Goal: Task Accomplishment & Management: Manage account settings

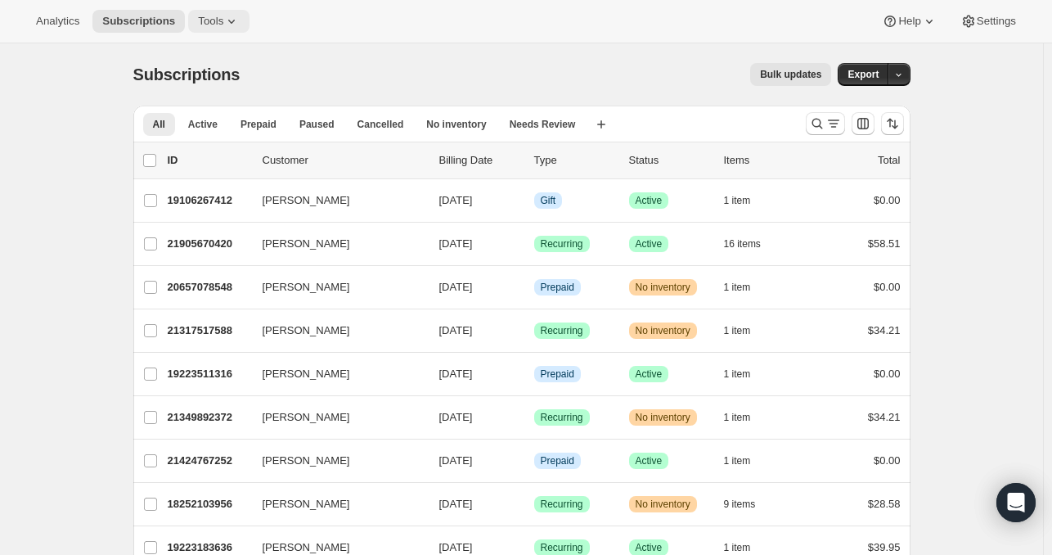
click at [223, 22] on icon at bounding box center [231, 21] width 16 height 16
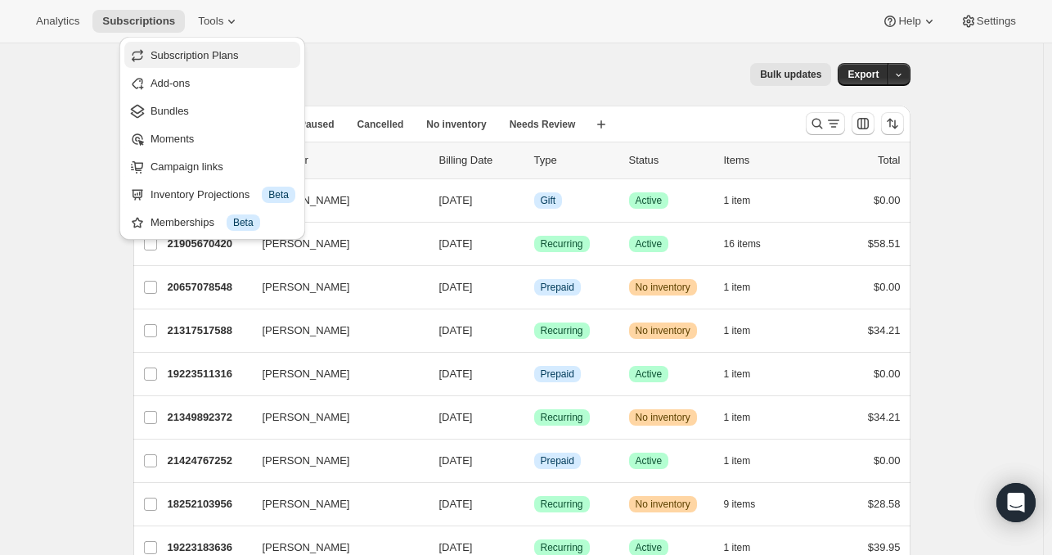
click at [210, 61] on span "Subscription Plans" at bounding box center [195, 55] width 88 height 12
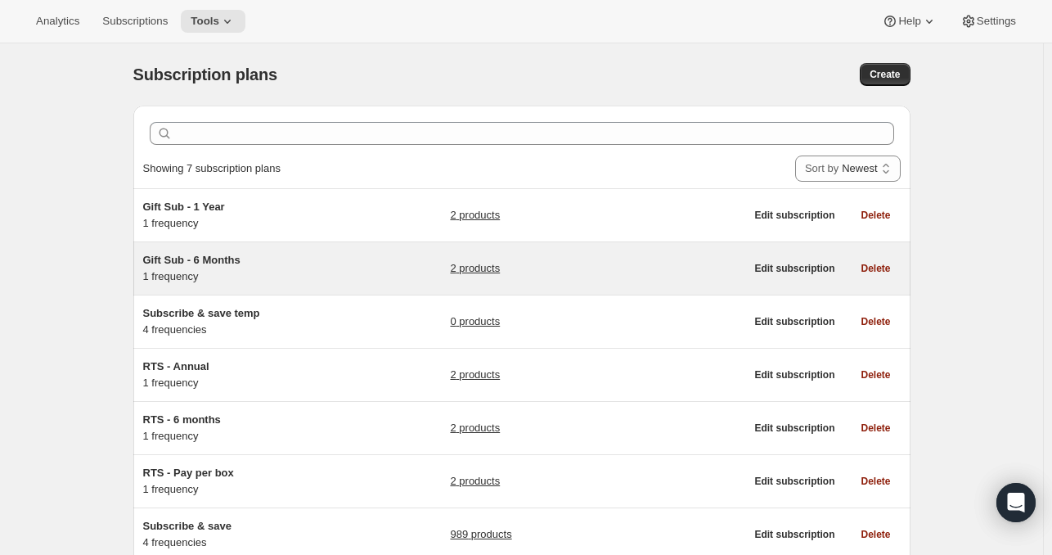
scroll to position [115, 0]
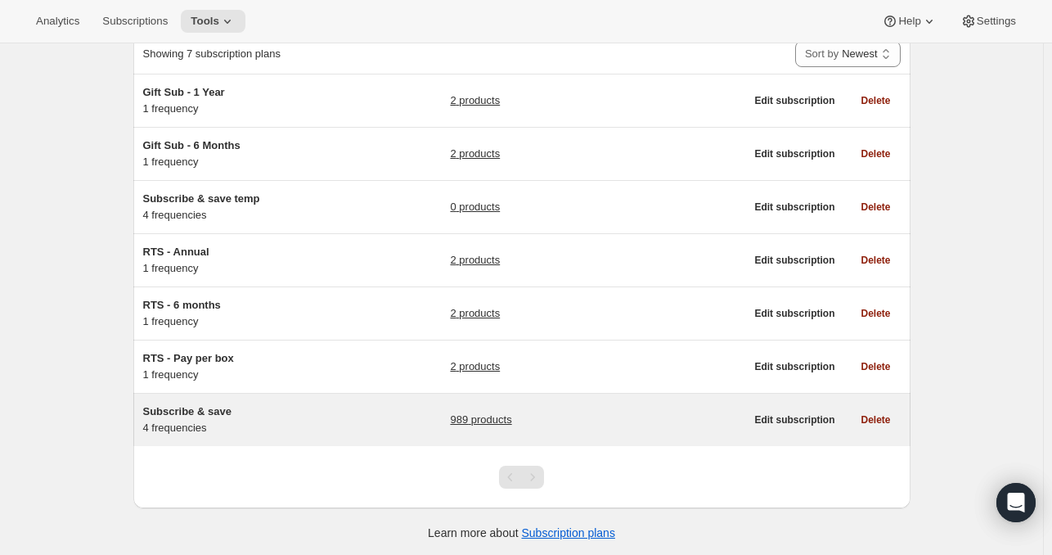
click at [506, 421] on link "989 products" at bounding box center [480, 420] width 61 height 16
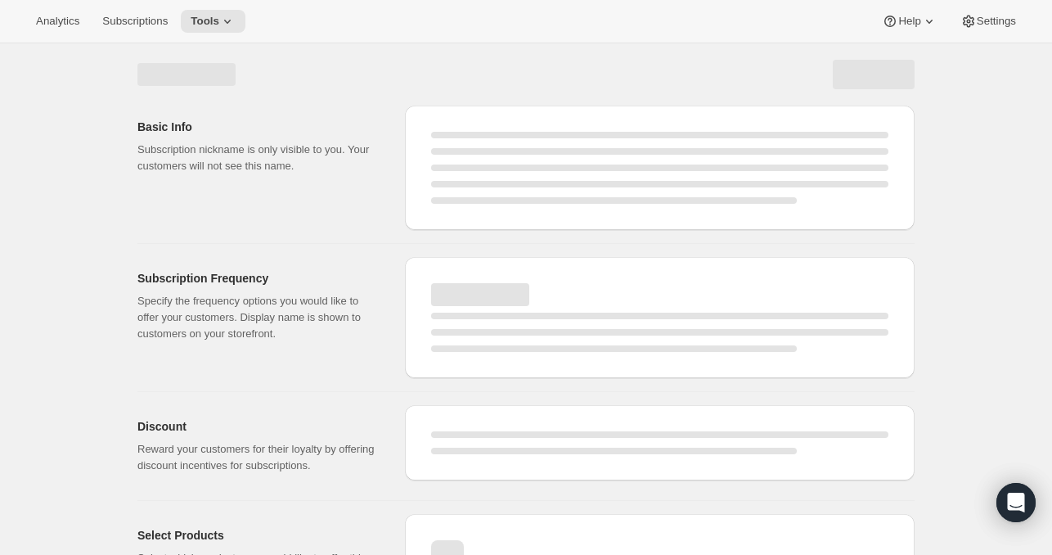
select select "WEEK"
select select "MONTH"
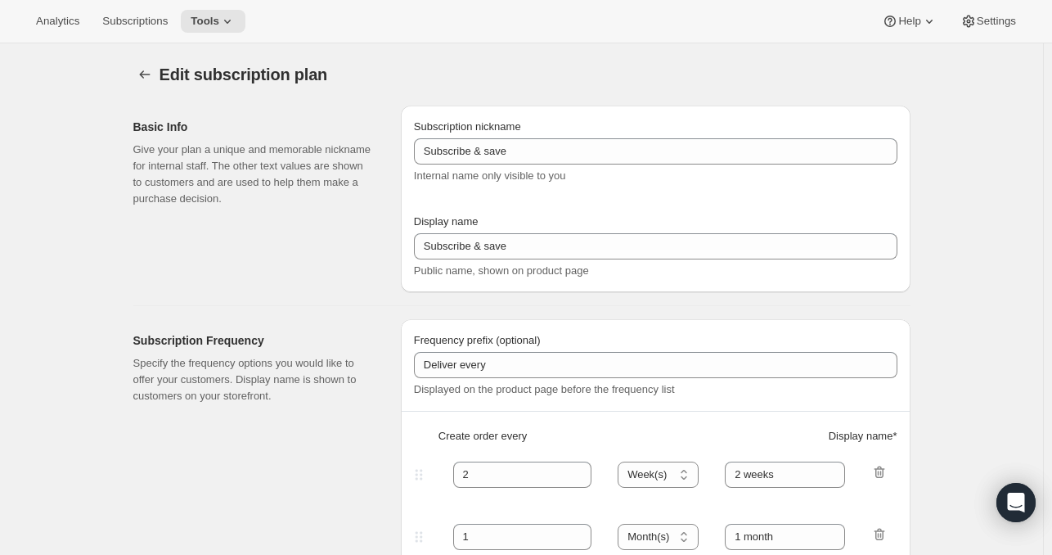
type input "Autoship and save"
type input "Deliver every:"
type input "1"
type input "1 week"
type input "2"
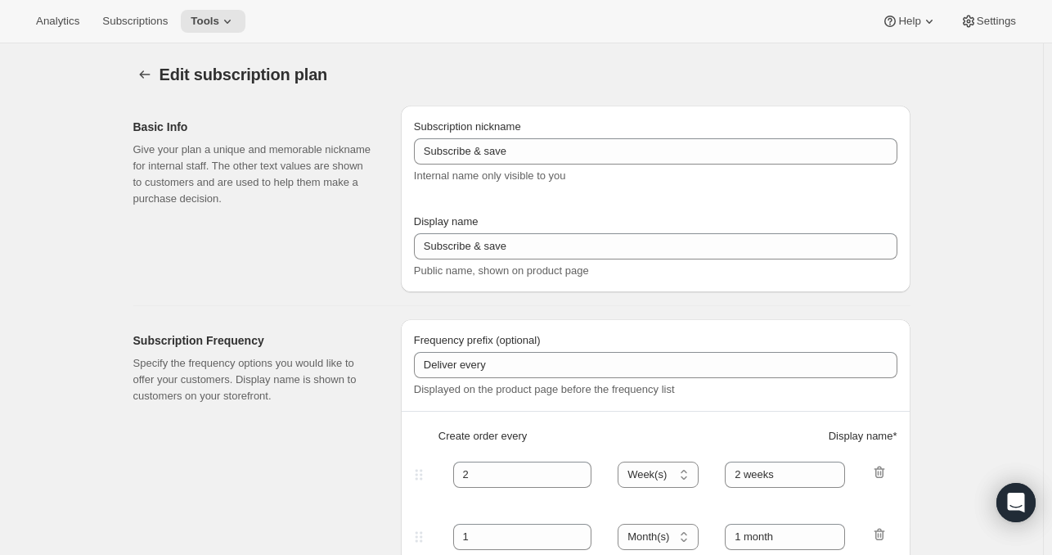
select select "WEEK"
type input "2 weeks"
type input "Put your fuel on autoship and save 20% on your first order and 5% on all future…"
select select "MONTH"
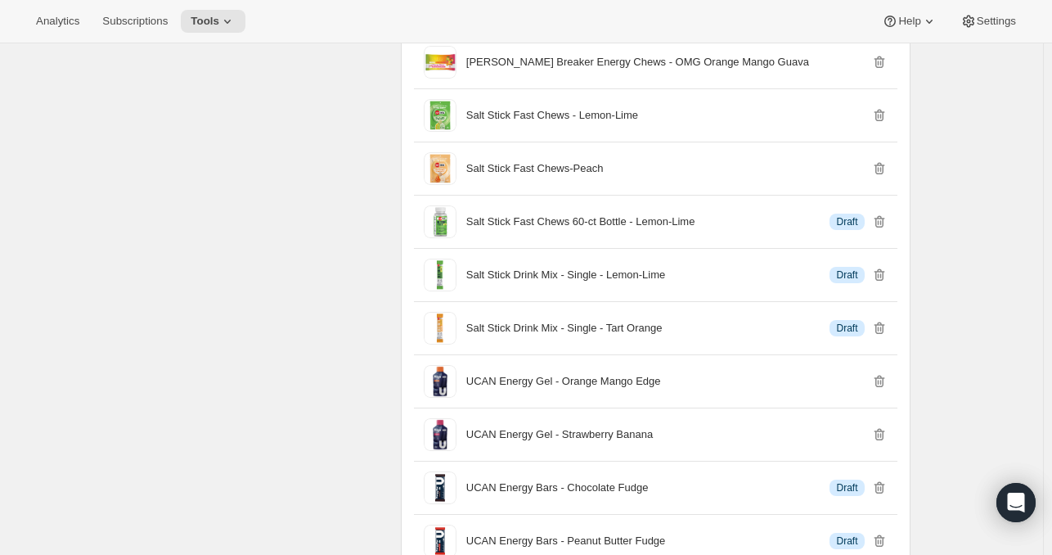
scroll to position [20638, 0]
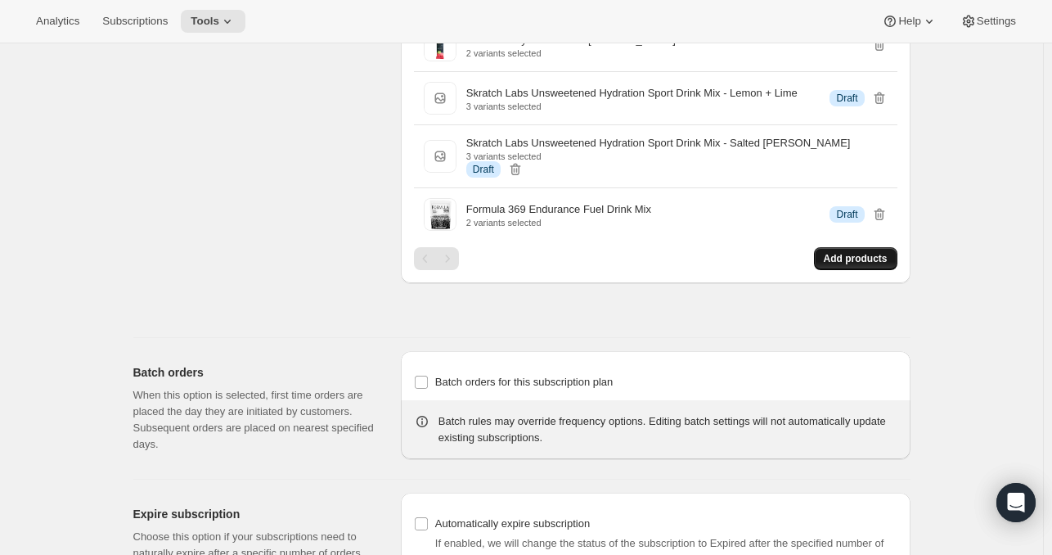
click at [844, 252] on span "Add products" at bounding box center [856, 258] width 64 height 13
